Goal: Task Accomplishment & Management: Complete application form

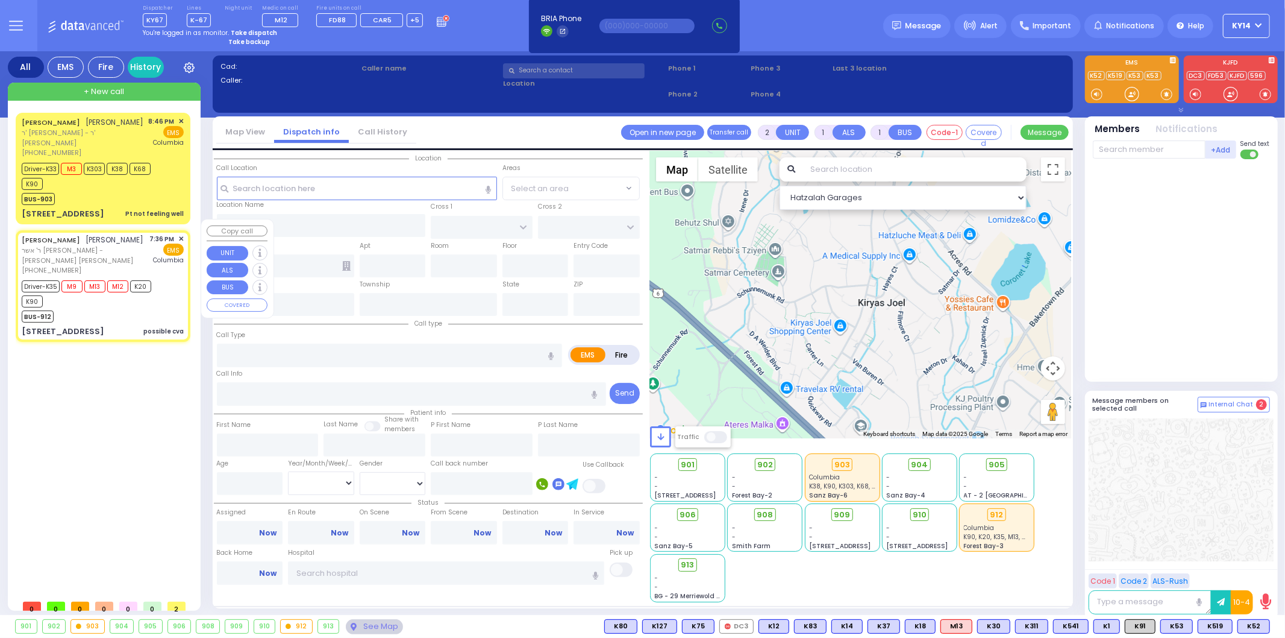
select select
radio input "true"
select select
select select "Hatzalah Garages"
